Goal: Task Accomplishment & Management: Complete application form

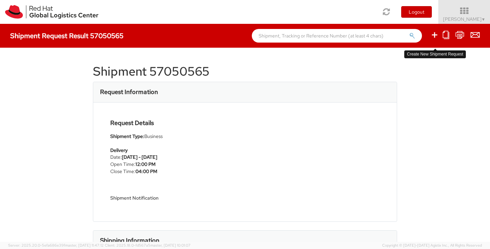
click at [433, 36] on icon at bounding box center [434, 35] width 8 height 9
select select
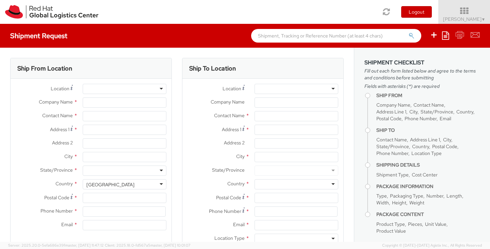
select select "775"
click at [108, 98] on input "Company Name *" at bounding box center [125, 102] width 84 height 10
type input "Red Hat, Inc."
type input "[PERSON_NAME]"
type input "[STREET_ADDRESS]"
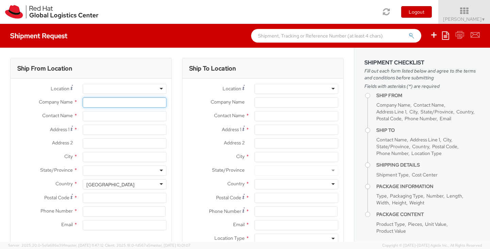
type input "RALEIGH"
type input "27601"
type input "[PHONE_NUMBER]"
type input "[EMAIL_ADDRESS][DOMAIN_NAME]"
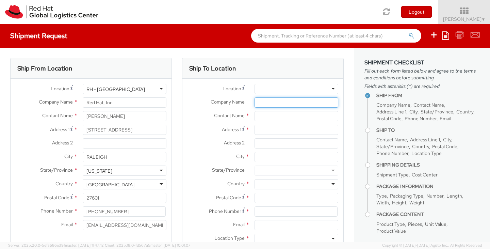
click at [261, 102] on input "Company Name *" at bounding box center [296, 102] width 84 height 10
type input "Red Hat India Private Limited"
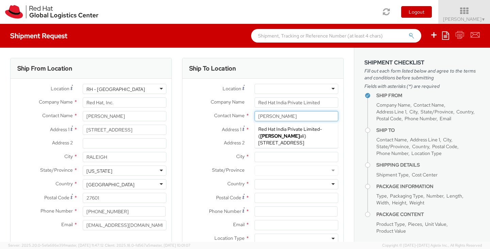
click at [285, 134] on div "Red Hat India Private Limited - ( [PERSON_NAME] ) [STREET_ADDRESS], IN" at bounding box center [296, 136] width 83 height 24
type input "[PERSON_NAME]"
type input "A-201, Supreme Business Park"
type input "[GEOGRAPHIC_DATA]"
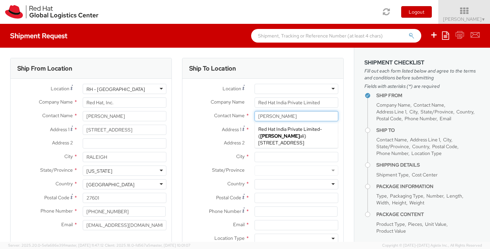
type input "400076"
type input "912261147504"
type input "[EMAIL_ADDRESS][DOMAIN_NAME]"
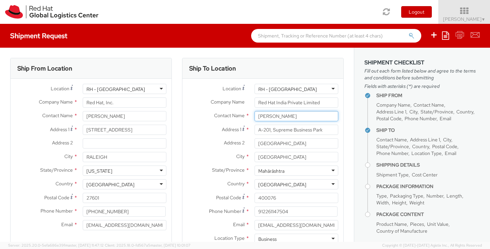
type input "[PERSON_NAME]"
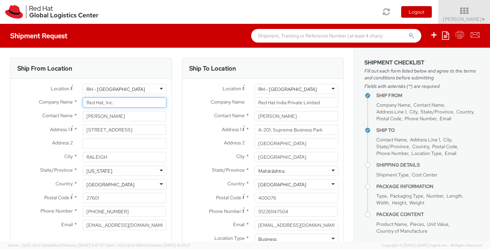
drag, startPoint x: 110, startPoint y: 102, endPoint x: 71, endPoint y: 111, distance: 39.8
click at [76, 108] on div "Company Name * Red Hat, Inc." at bounding box center [91, 104] width 161 height 14
type input "N"
type input "[PERSON_NAME]"
drag, startPoint x: 130, startPoint y: 103, endPoint x: 78, endPoint y: 102, distance: 51.7
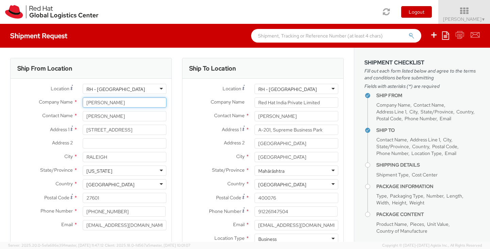
click at [78, 102] on div "[PERSON_NAME]" at bounding box center [125, 102] width 94 height 10
type input "SearchTec"
type input "[PERSON_NAME]"
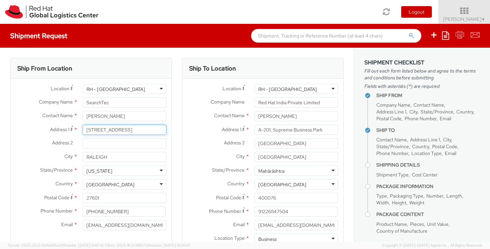
type input "1"
type input "[STREET_ADDRESS]"
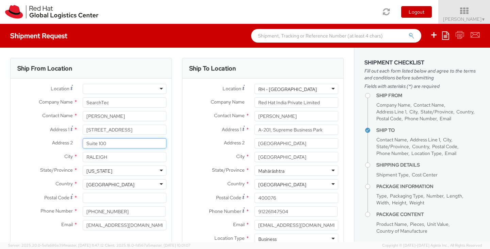
type input "Suite 100"
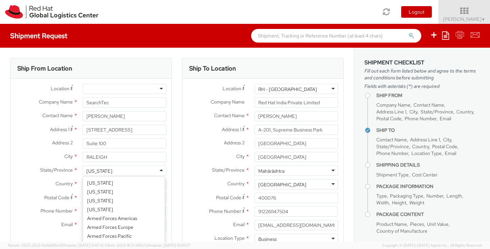
scroll to position [264, 0]
click at [28, 182] on label "Country *" at bounding box center [44, 183] width 67 height 9
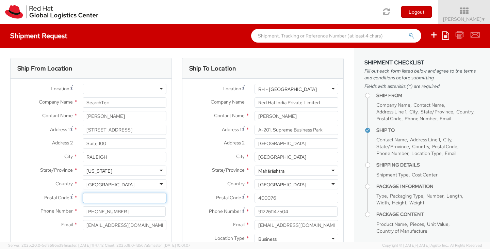
click at [94, 196] on input "Postal Code *" at bounding box center [125, 198] width 84 height 10
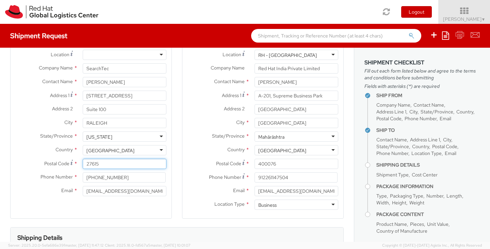
type input "27615"
click at [137, 178] on input "[PHONE_NUMBER]" at bounding box center [124, 177] width 83 height 10
type input "[PHONE_NUMBER]"
click at [161, 206] on div "Ship From Location Location * [GEOGRAPHIC_DATA] - [GEOGRAPHIC_DATA] - [GEOGRAPH…" at bounding box center [91, 121] width 162 height 195
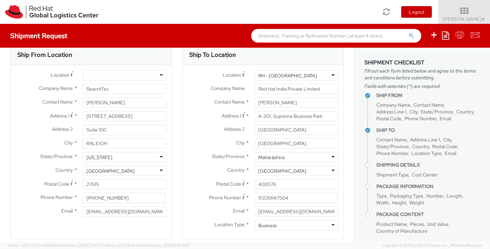
scroll to position [0, 0]
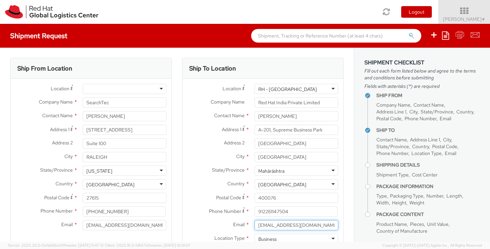
drag, startPoint x: 306, startPoint y: 222, endPoint x: 254, endPoint y: 229, distance: 52.8
click at [254, 229] on input "[EMAIL_ADDRESS][DOMAIN_NAME]" at bounding box center [296, 225] width 84 height 10
type input "[EMAIL_ADDRESS][DOMAIN_NAME]"
click at [190, 215] on label "Phone Number *" at bounding box center [215, 210] width 67 height 9
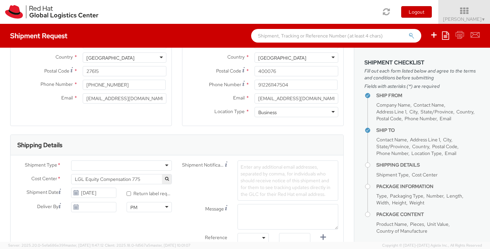
scroll to position [136, 0]
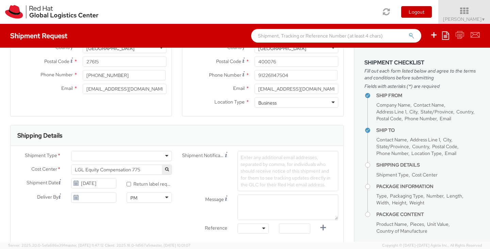
click at [165, 156] on div at bounding box center [121, 156] width 101 height 10
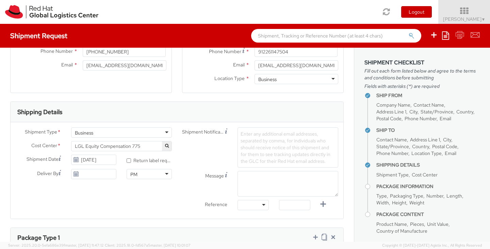
scroll to position [170, 0]
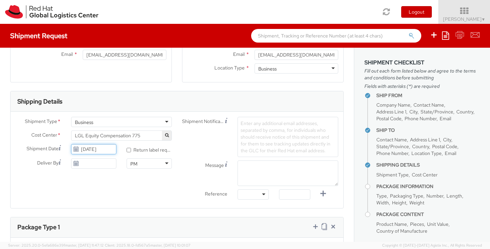
click at [110, 148] on input "[DATE]" at bounding box center [93, 149] width 45 height 10
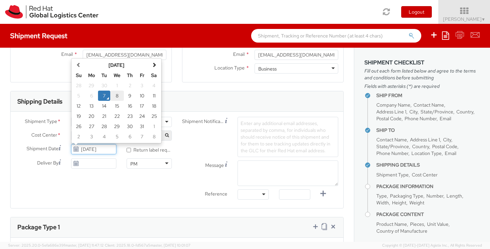
click at [117, 95] on td "8" at bounding box center [117, 95] width 14 height 10
type input "[DATE]"
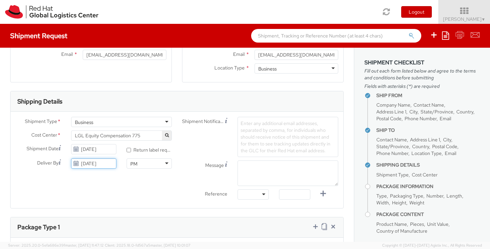
click at [92, 164] on input "[DATE]" at bounding box center [93, 163] width 45 height 10
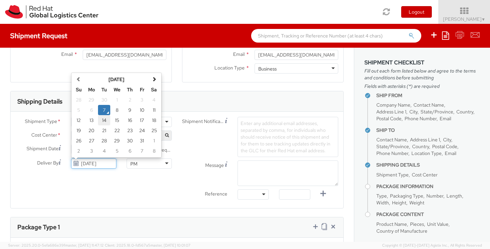
drag, startPoint x: 101, startPoint y: 119, endPoint x: 103, endPoint y: 123, distance: 4.6
click at [101, 119] on td "14" at bounding box center [104, 120] width 12 height 10
type input "[DATE]"
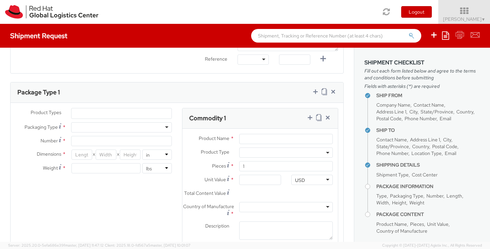
scroll to position [306, 0]
click at [121, 107] on ul at bounding box center [121, 112] width 100 height 10
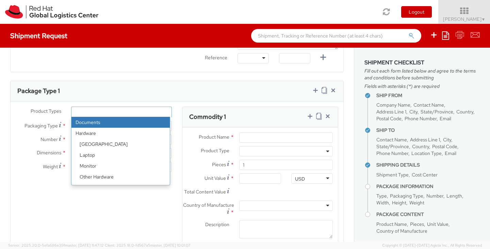
select select "DOCUMENT"
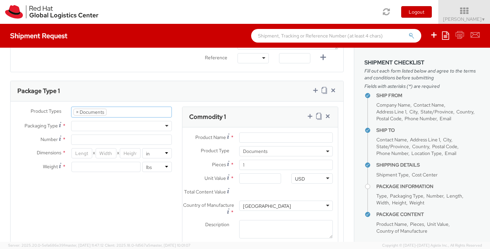
type input "Documents"
select select "DOCUMENT"
type input "1.00"
click at [113, 122] on div at bounding box center [121, 126] width 101 height 10
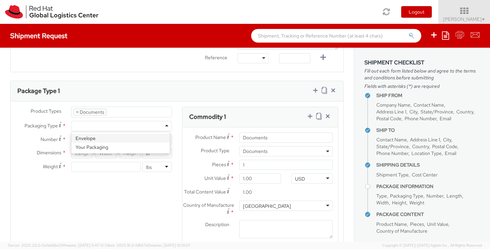
type input "1"
type input "9.5"
type input "12.5"
type input "0.25"
type input "1"
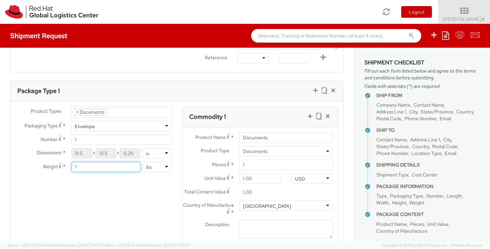
click at [86, 166] on input "1" at bounding box center [105, 167] width 69 height 10
type input "5"
click at [112, 207] on div "Product Types * Documents Docking Station Laptop Monitor Other Hardware Server …" at bounding box center [177, 180] width 333 height 149
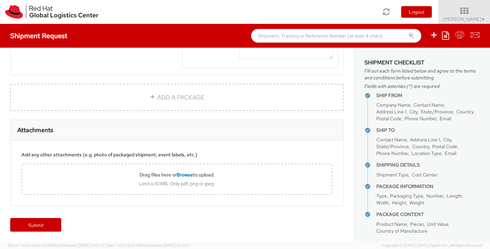
scroll to position [489, 0]
click at [24, 224] on link "Submit" at bounding box center [35, 225] width 51 height 14
